Goal: Information Seeking & Learning: Learn about a topic

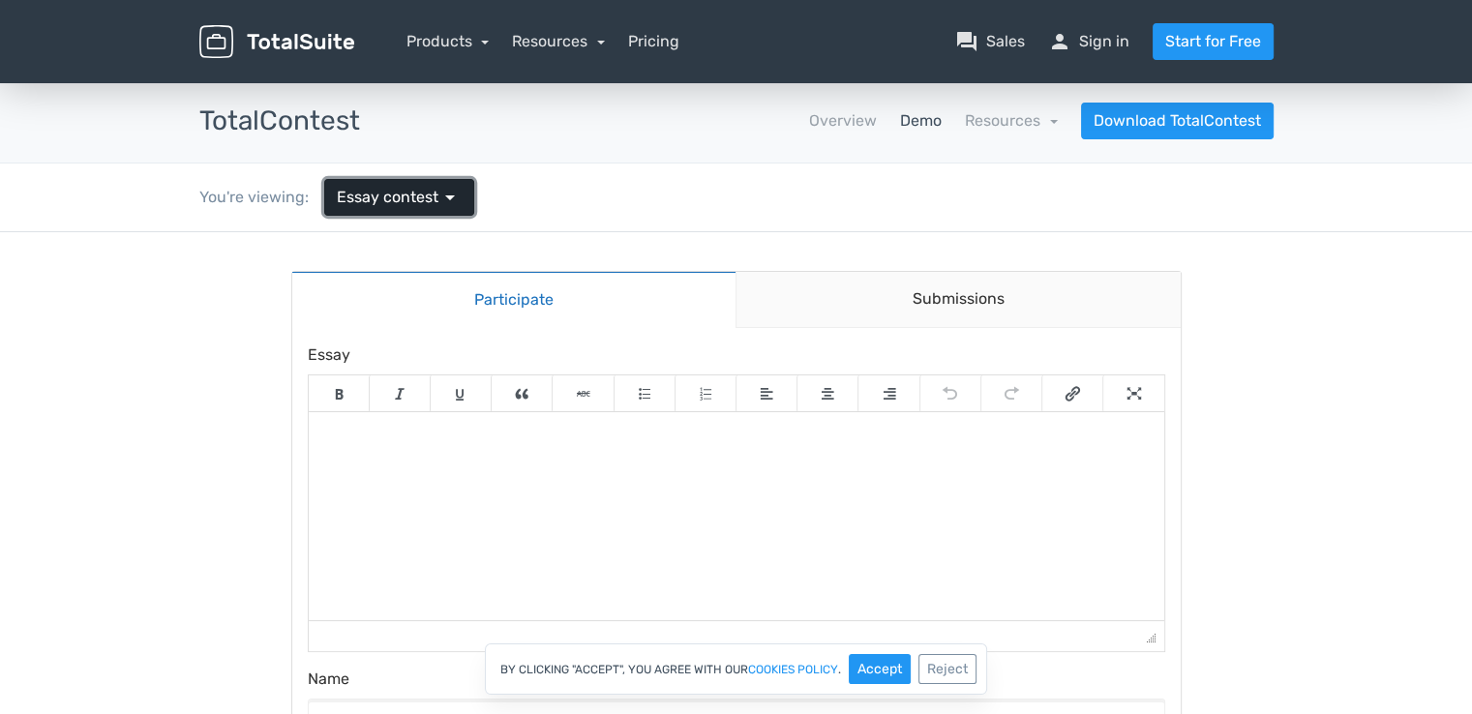
click at [405, 200] on span "Essay contest" at bounding box center [388, 197] width 102 height 23
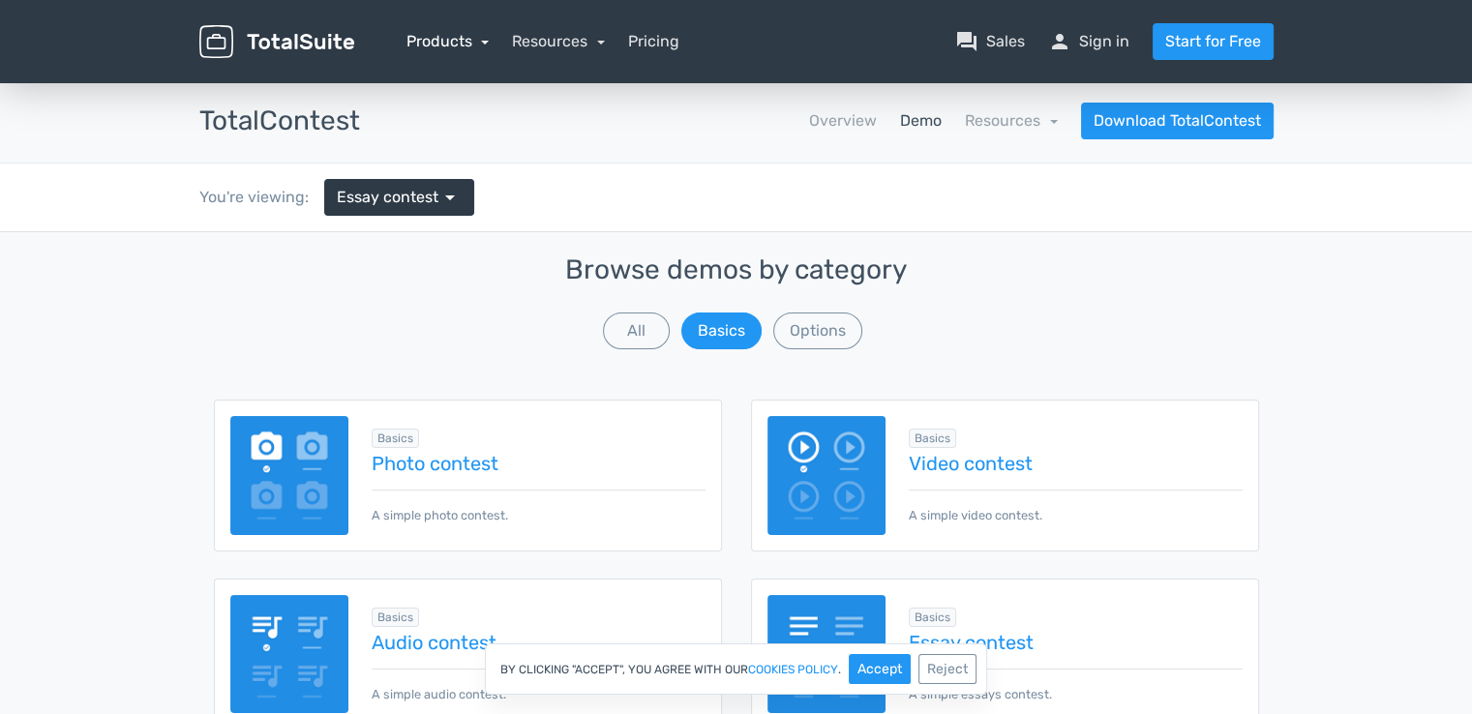
click at [459, 40] on link "Products" at bounding box center [448, 41] width 83 height 18
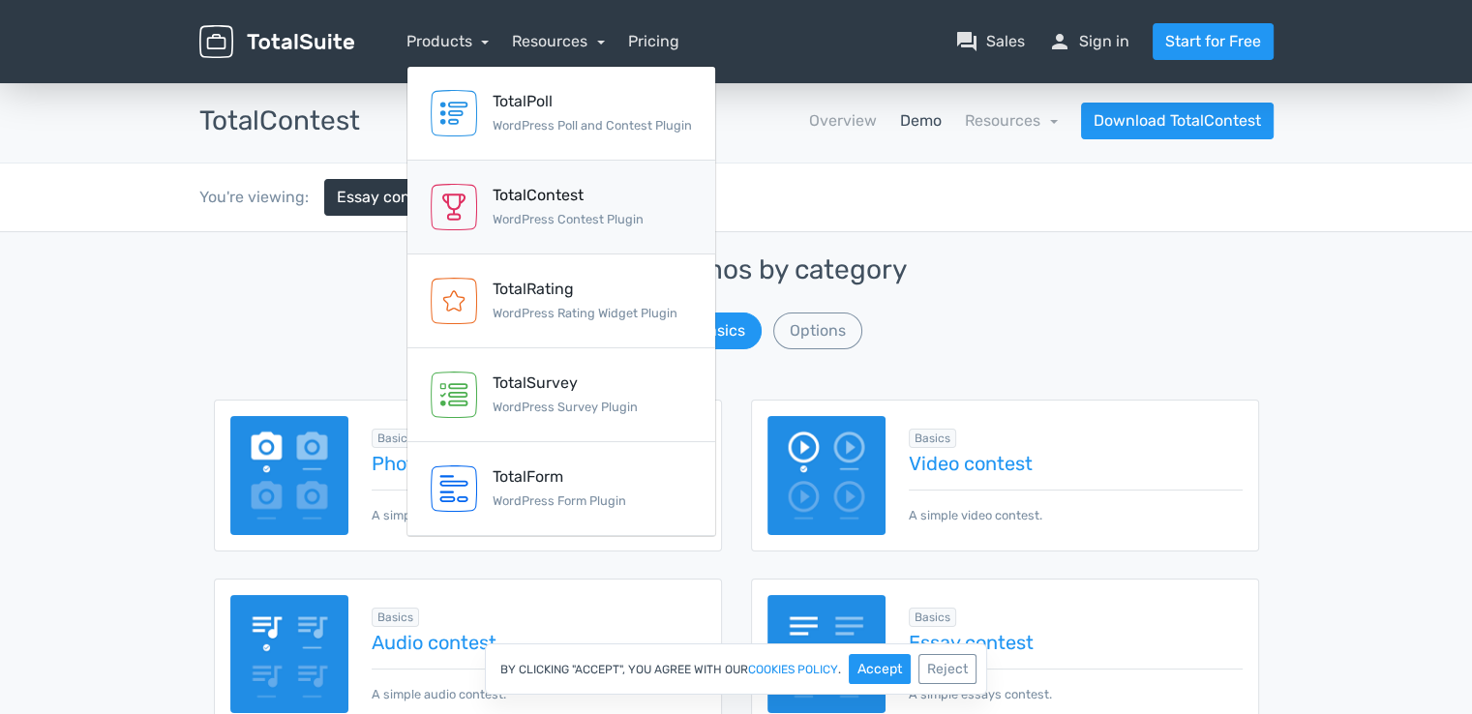
click at [560, 211] on div "TotalContest WordPress Contest Plugin" at bounding box center [568, 207] width 151 height 46
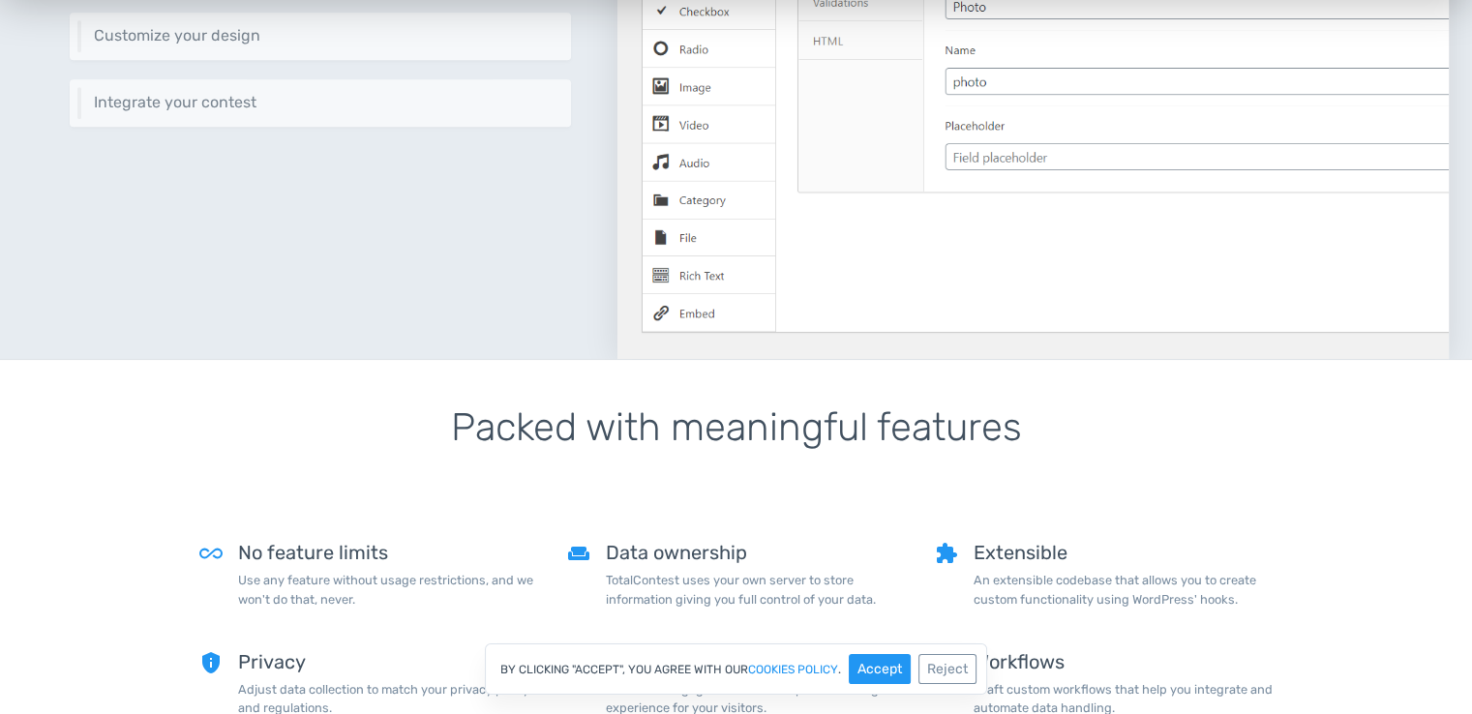
scroll to position [871, 0]
